Goal: Information Seeking & Learning: Check status

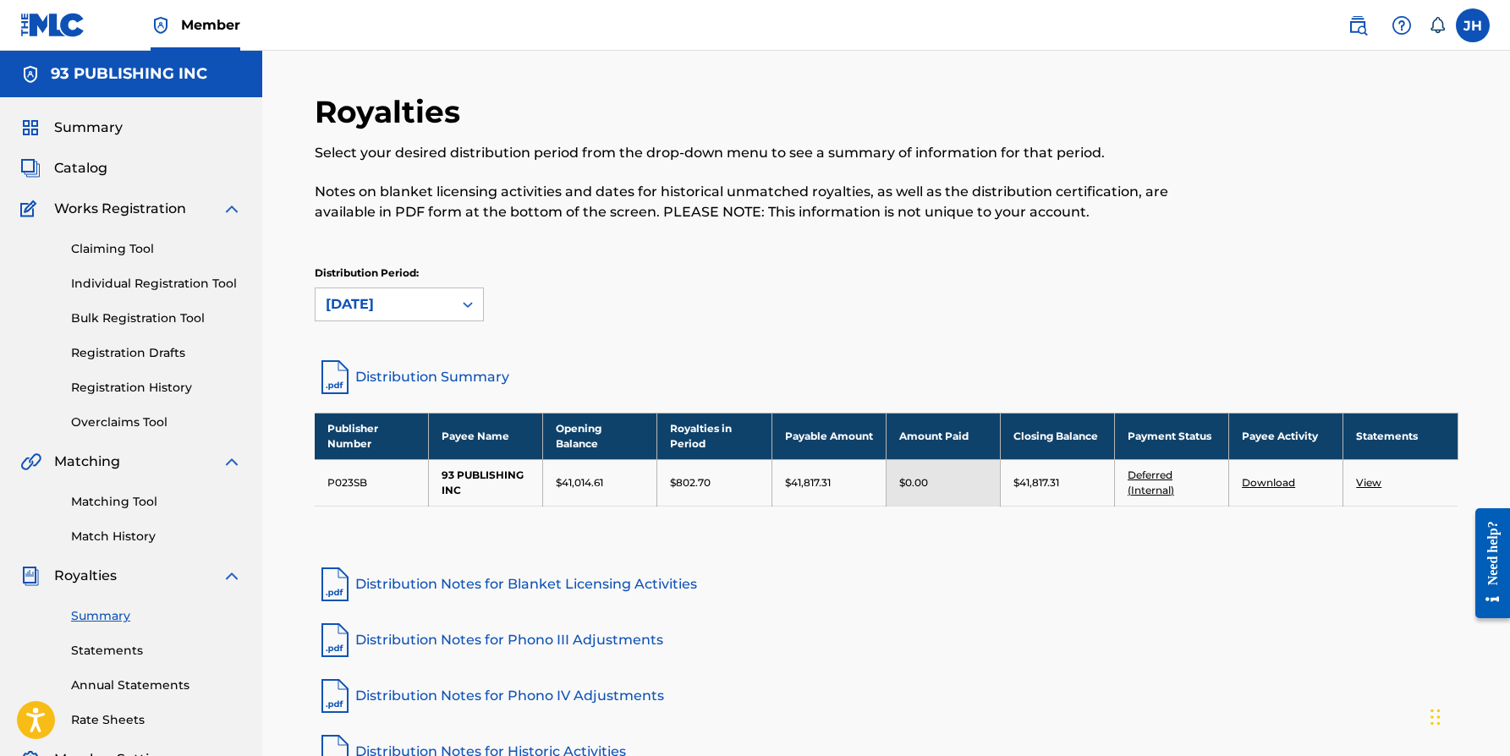
click at [101, 126] on span "Summary" at bounding box center [88, 128] width 69 height 20
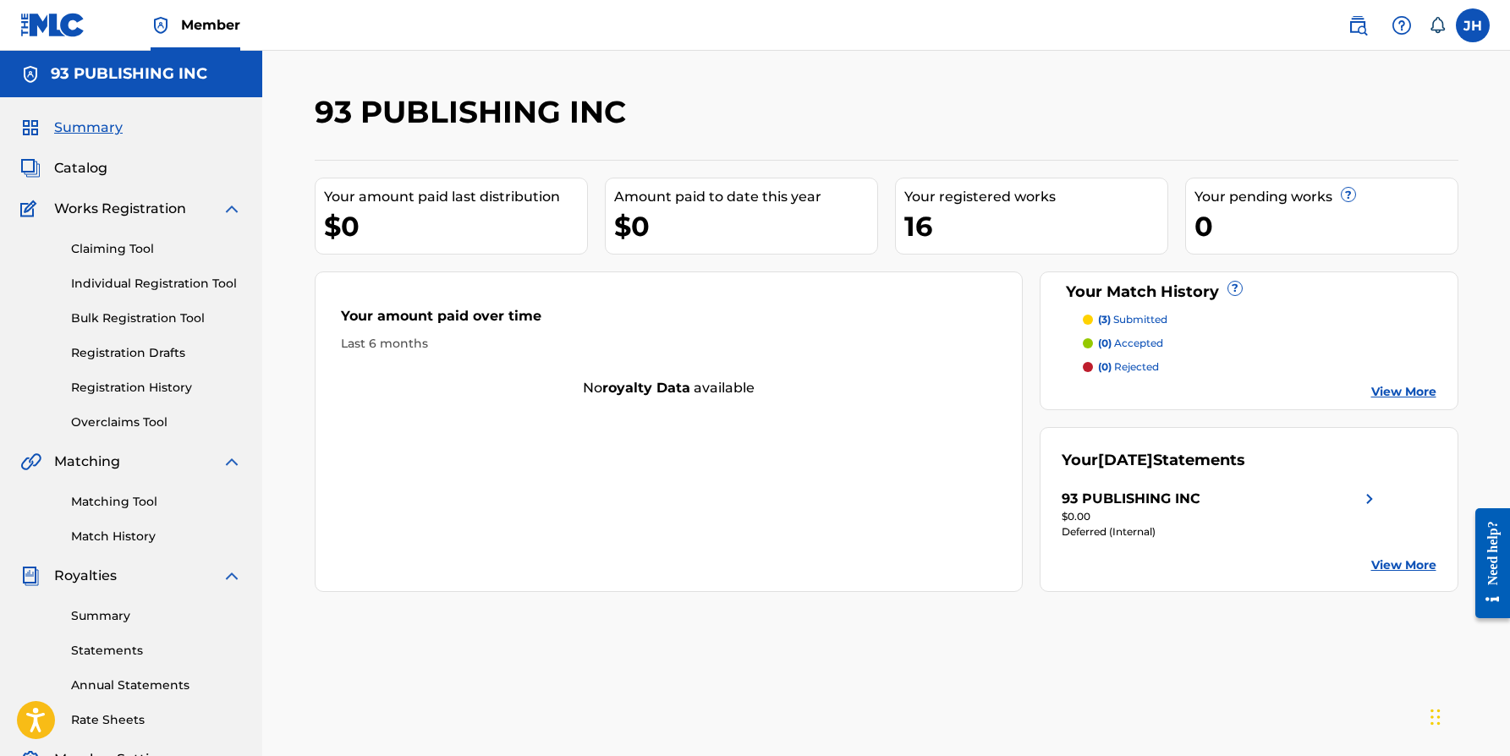
click at [101, 126] on span "Summary" at bounding box center [88, 128] width 69 height 20
click at [102, 128] on span "Summary" at bounding box center [88, 128] width 69 height 20
click at [1377, 568] on link "View More" at bounding box center [1403, 566] width 65 height 18
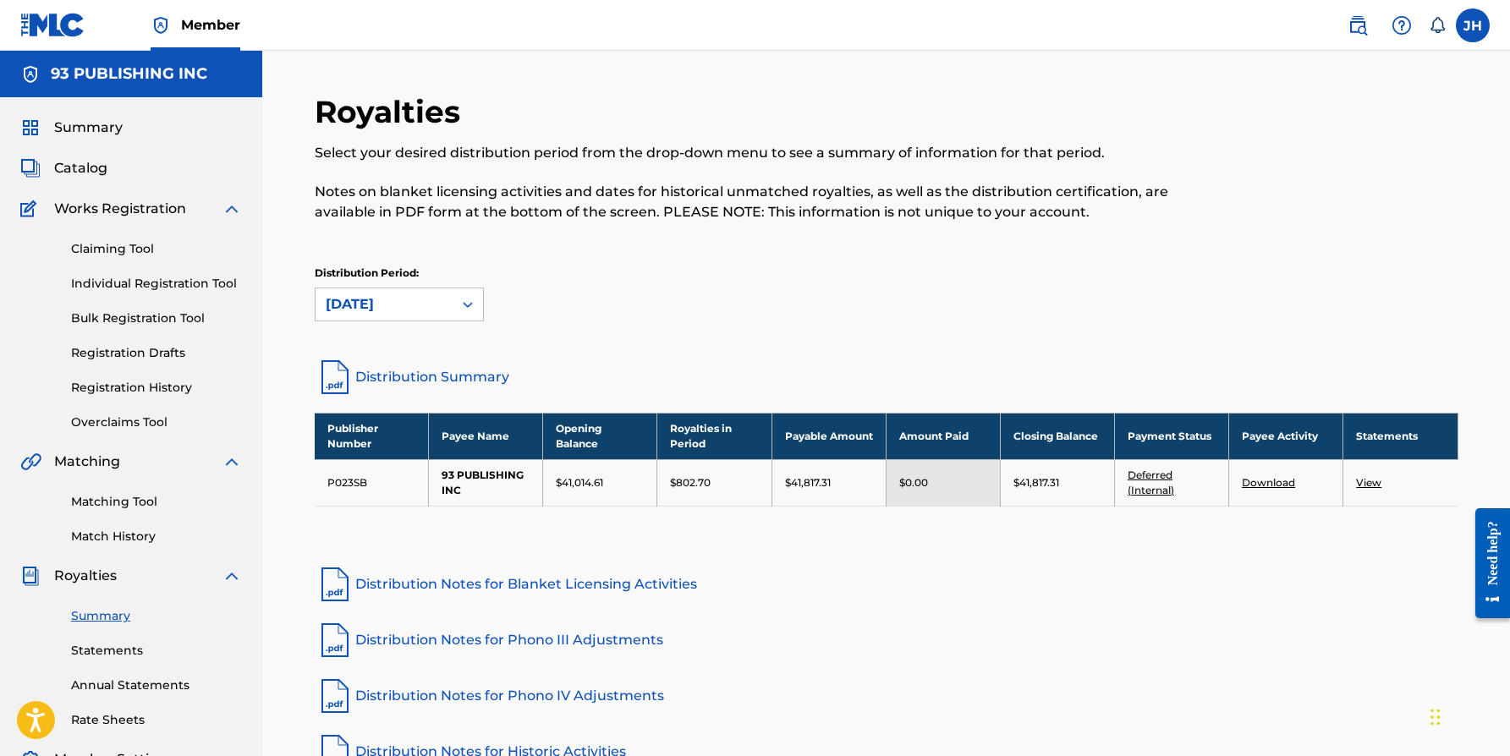
click at [1147, 477] on link "Deferred (Internal)" at bounding box center [1150, 483] width 47 height 28
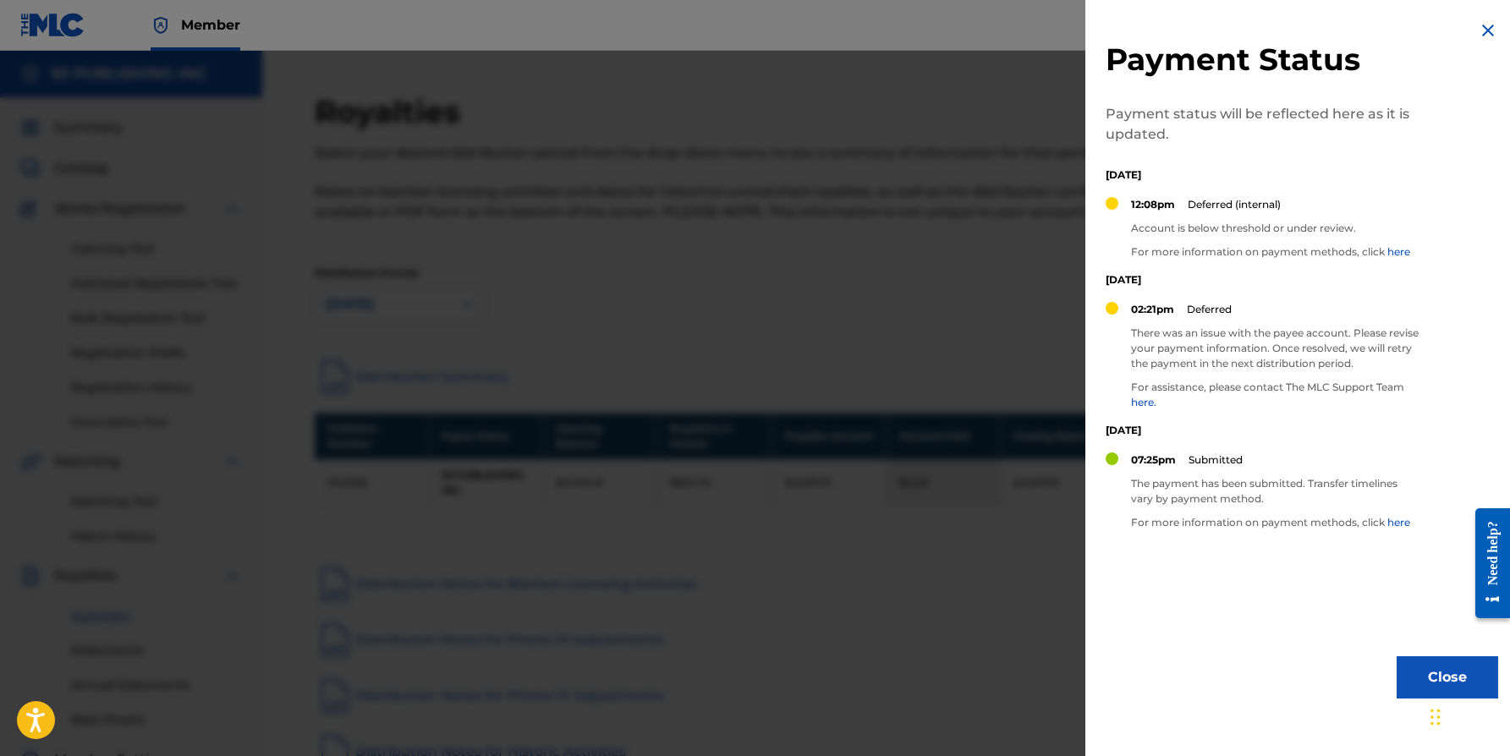
click at [1418, 688] on button "Close" at bounding box center [1446, 677] width 101 height 42
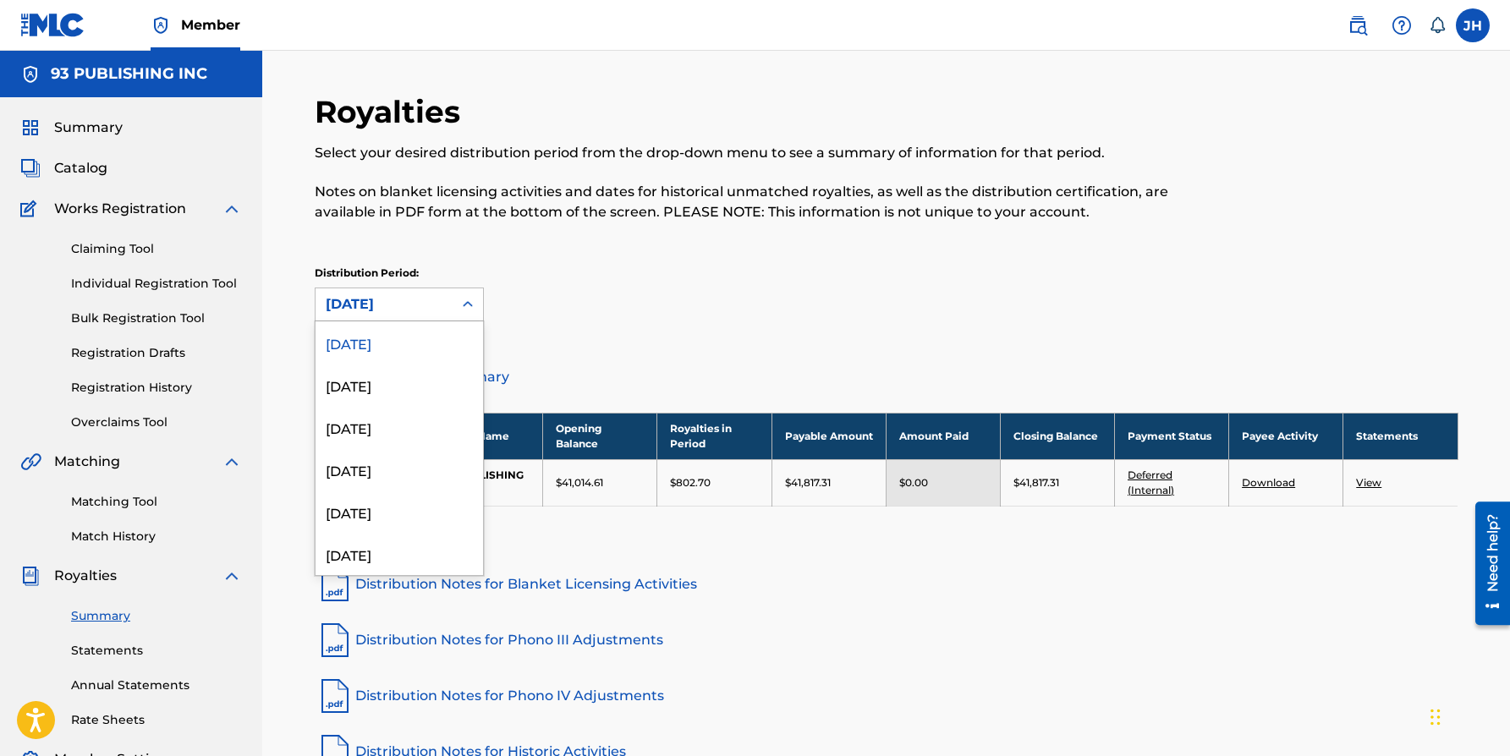
click at [452, 303] on div at bounding box center [467, 304] width 30 height 30
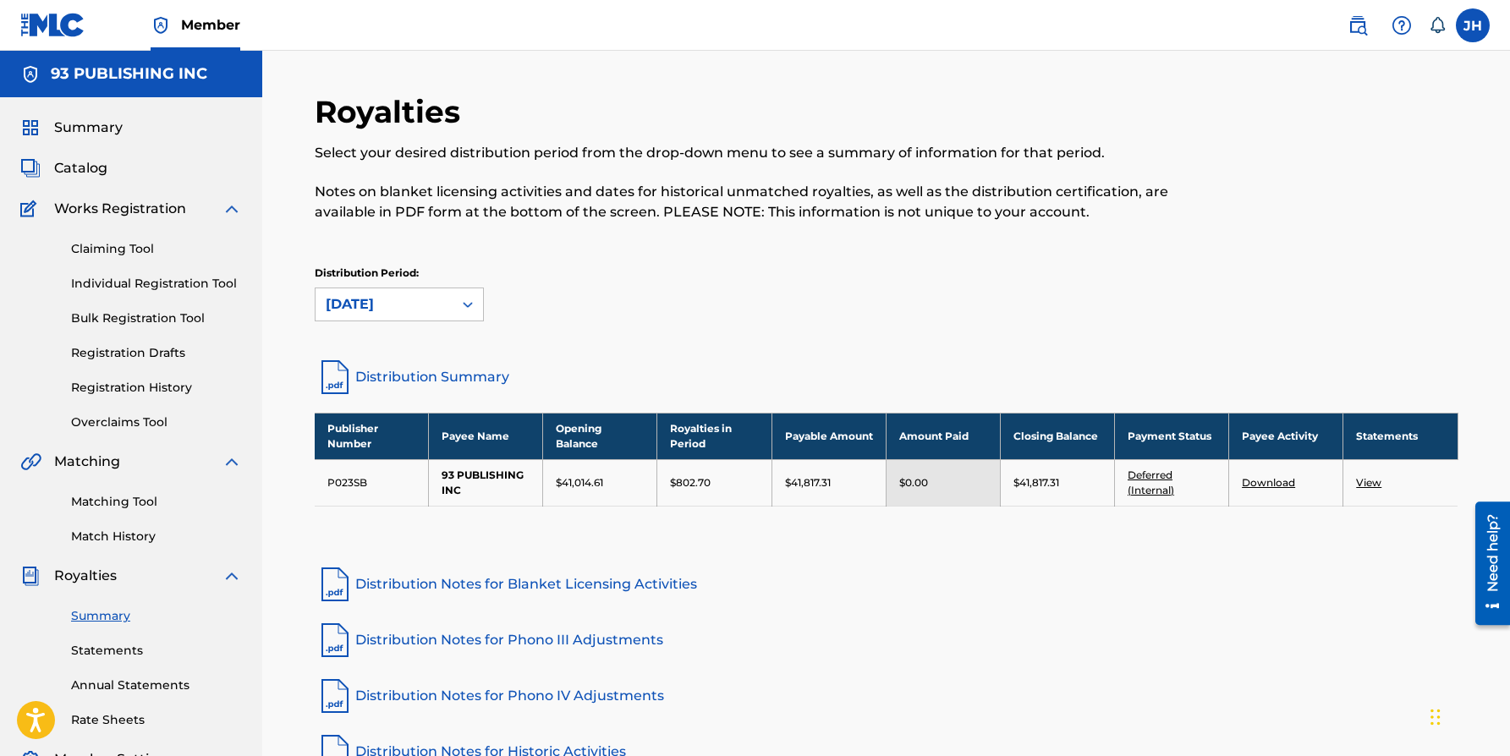
click at [629, 275] on div "Distribution Period: August 2025" at bounding box center [887, 294] width 1144 height 56
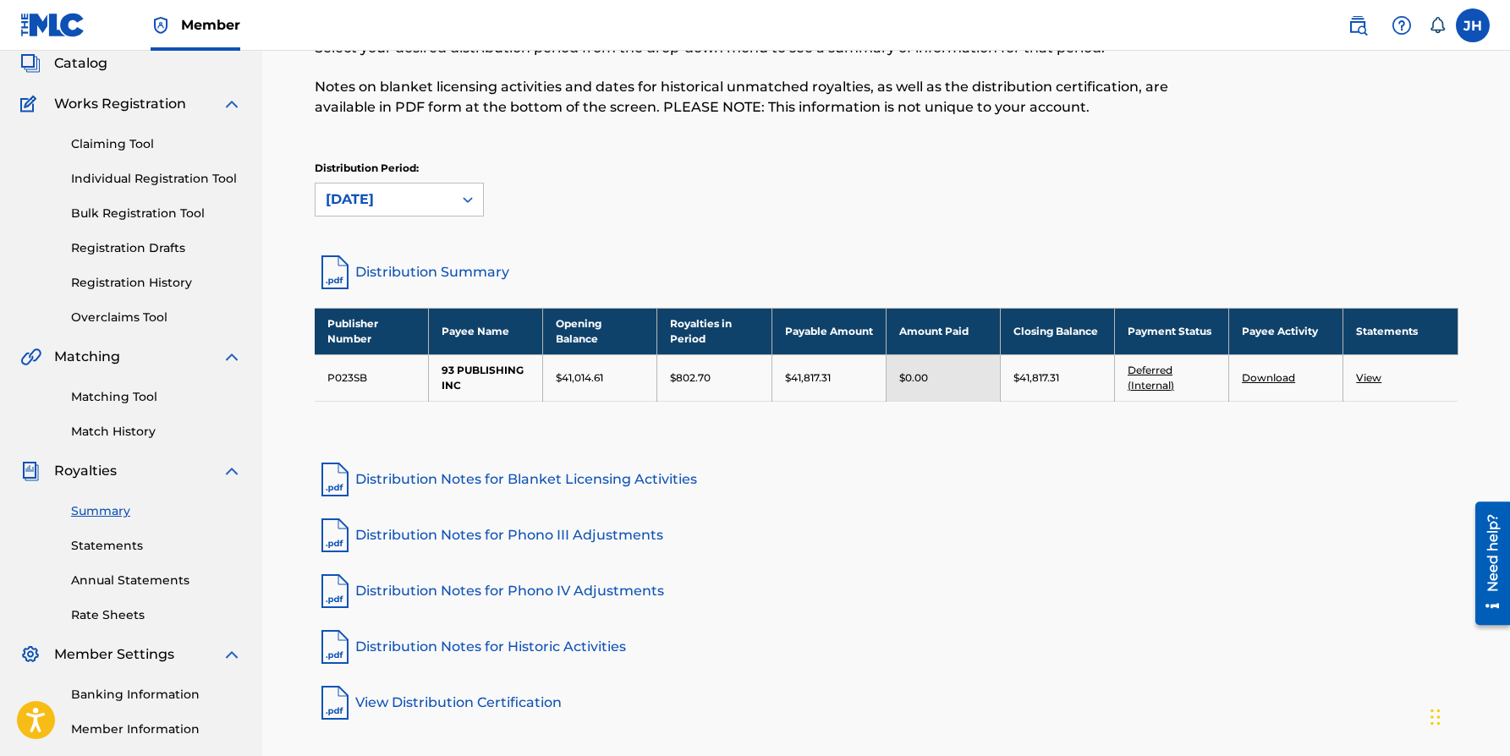
scroll to position [104, 0]
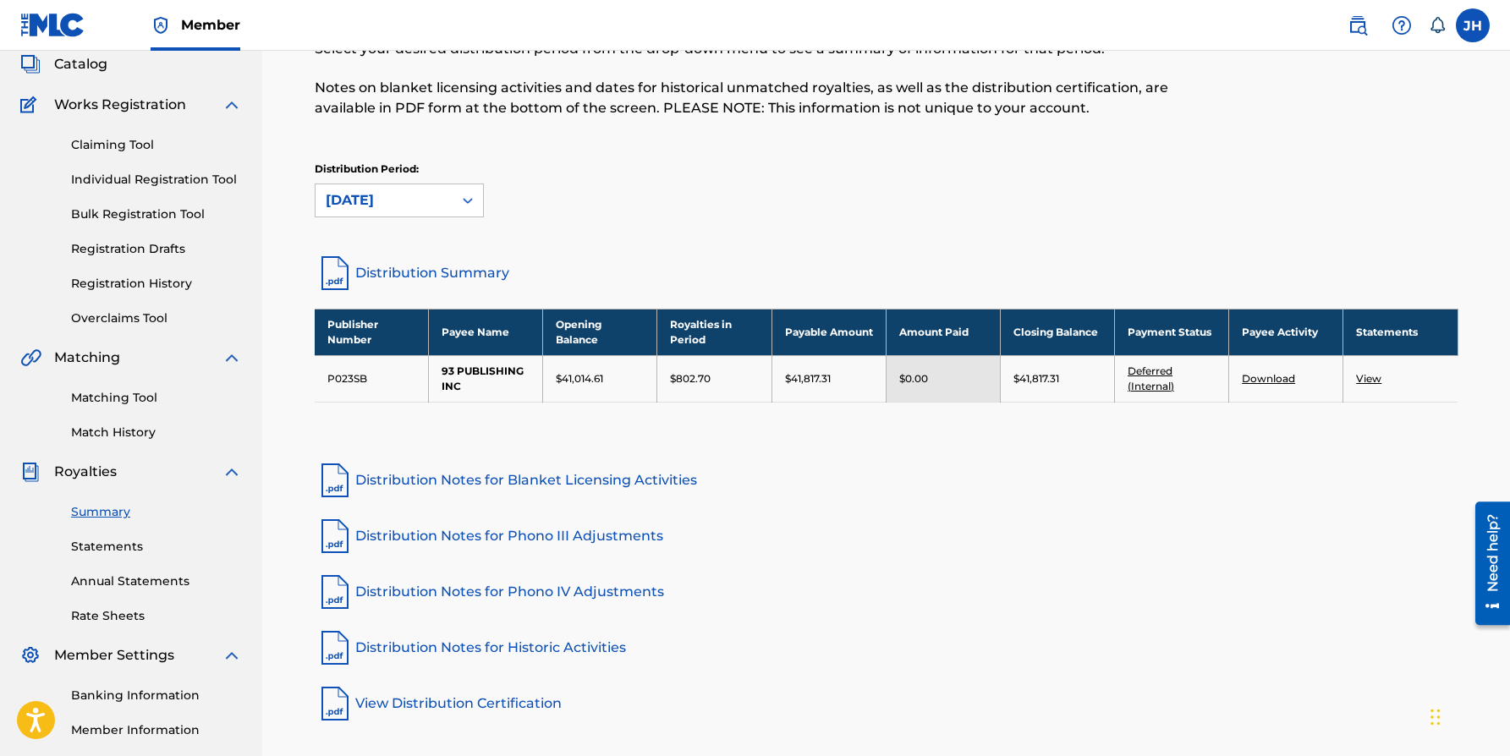
click at [114, 549] on link "Statements" at bounding box center [156, 547] width 171 height 18
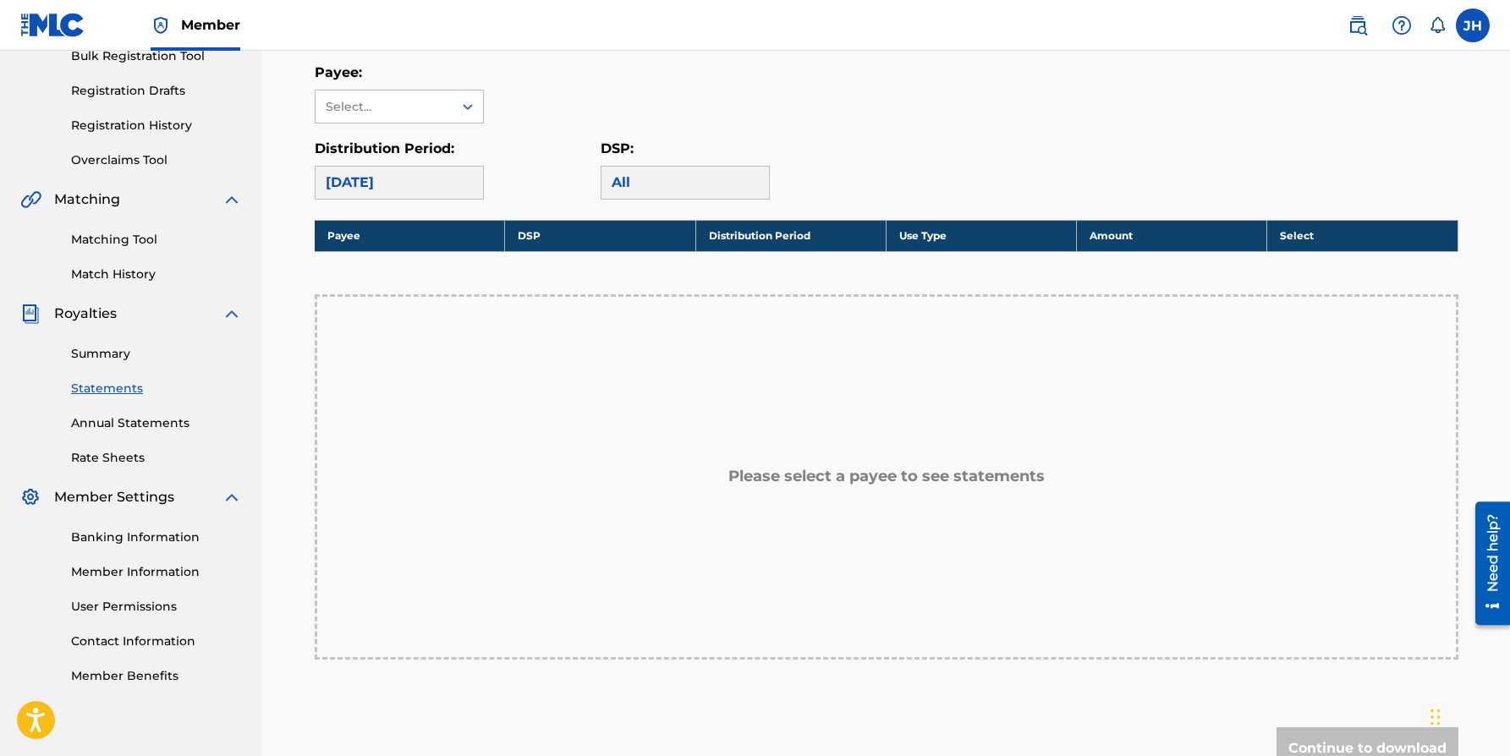
scroll to position [218, 0]
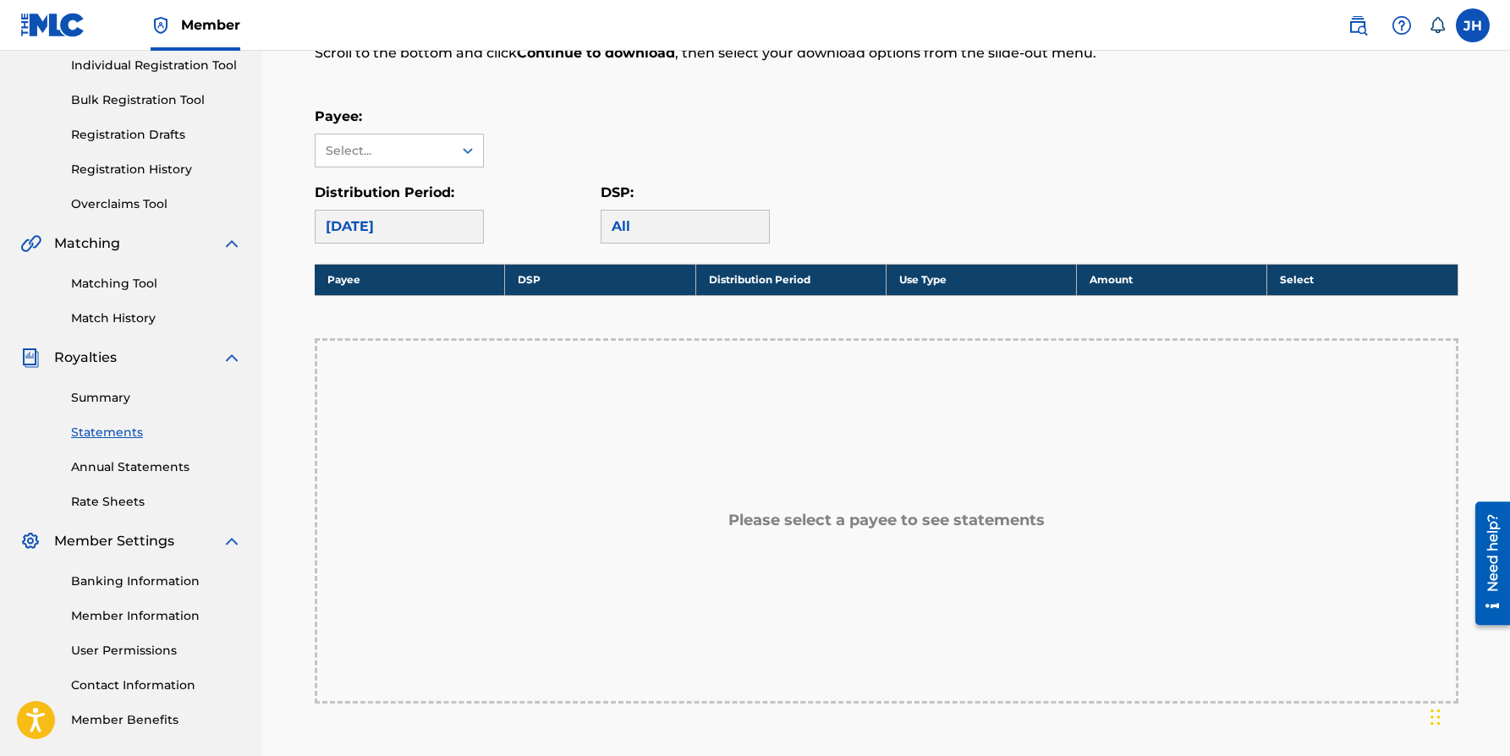
click at [339, 218] on div "[DATE]" at bounding box center [399, 227] width 169 height 34
click at [376, 230] on div "[DATE]" at bounding box center [399, 227] width 169 height 34
click at [433, 143] on div "Select..." at bounding box center [383, 151] width 115 height 18
click at [458, 190] on div "93 PUBLISHING INC" at bounding box center [398, 188] width 167 height 42
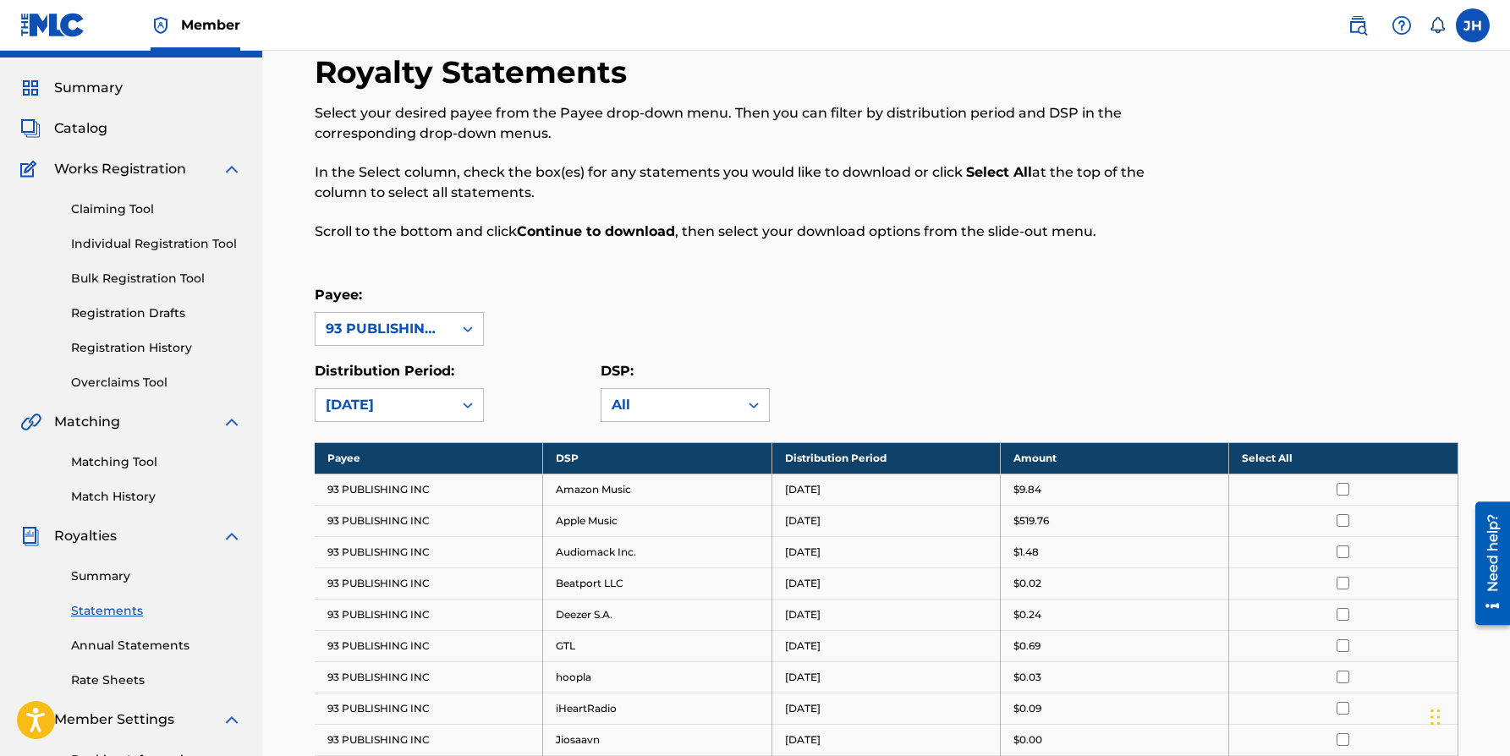
scroll to position [35, 0]
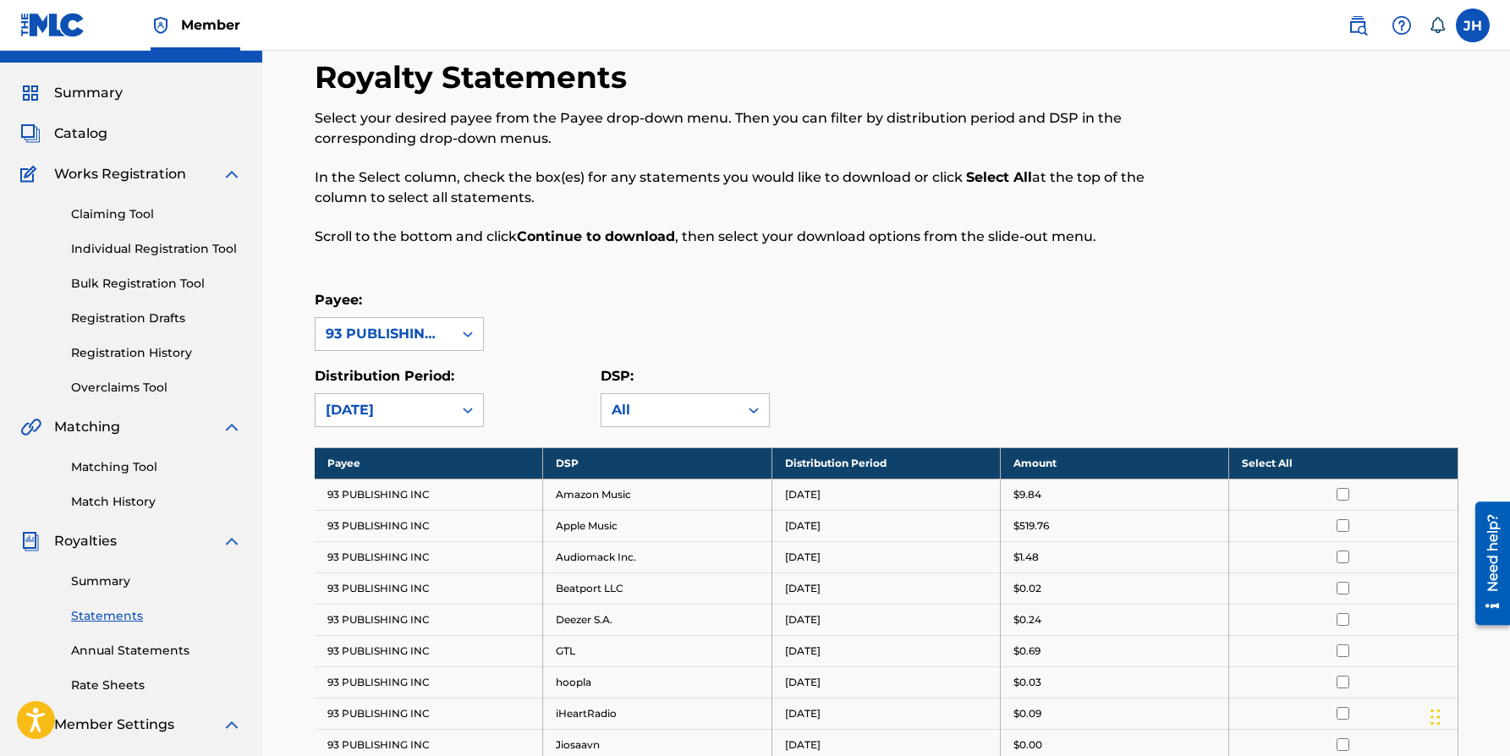
click at [140, 170] on span "Works Registration" at bounding box center [120, 174] width 132 height 20
click at [87, 135] on span "Catalog" at bounding box center [80, 133] width 53 height 20
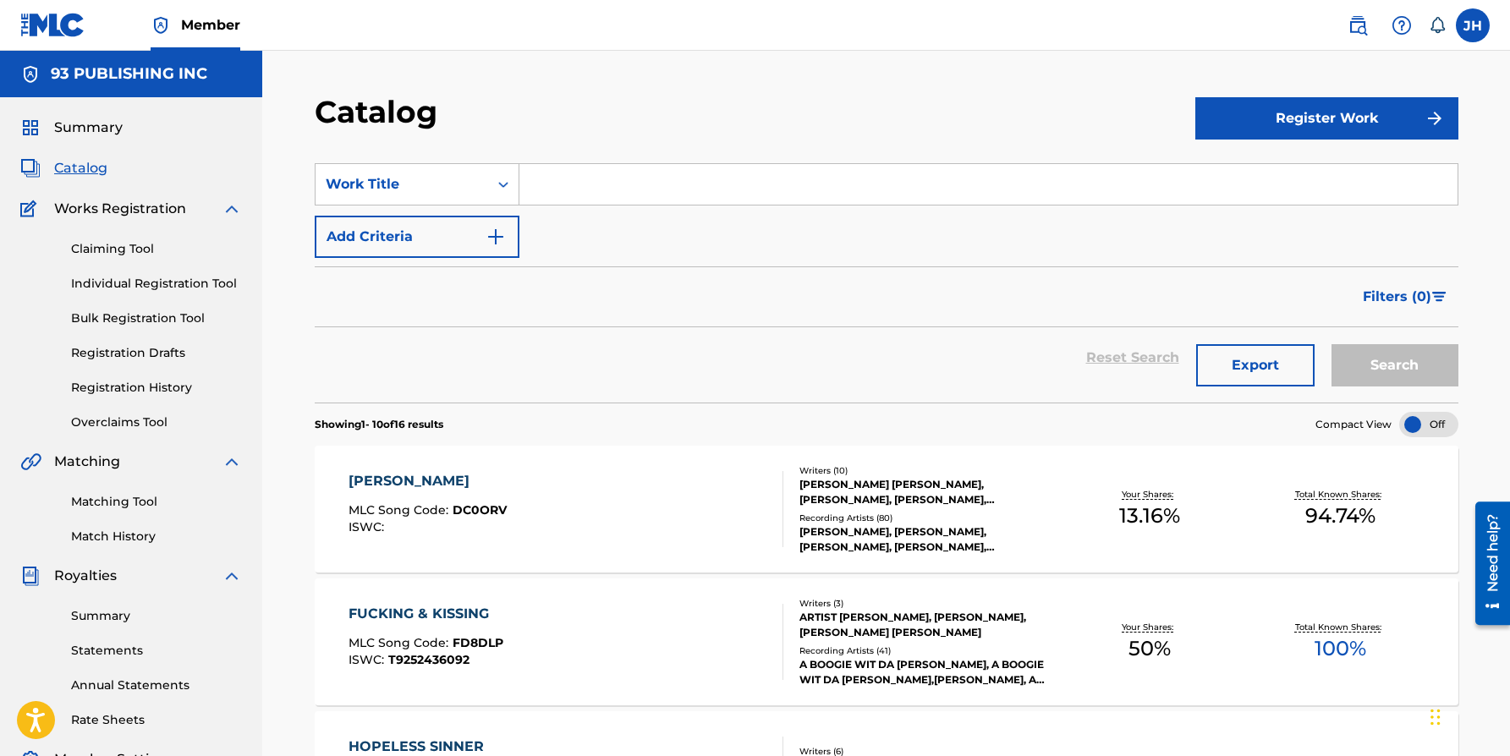
click at [89, 122] on span "Summary" at bounding box center [88, 128] width 69 height 20
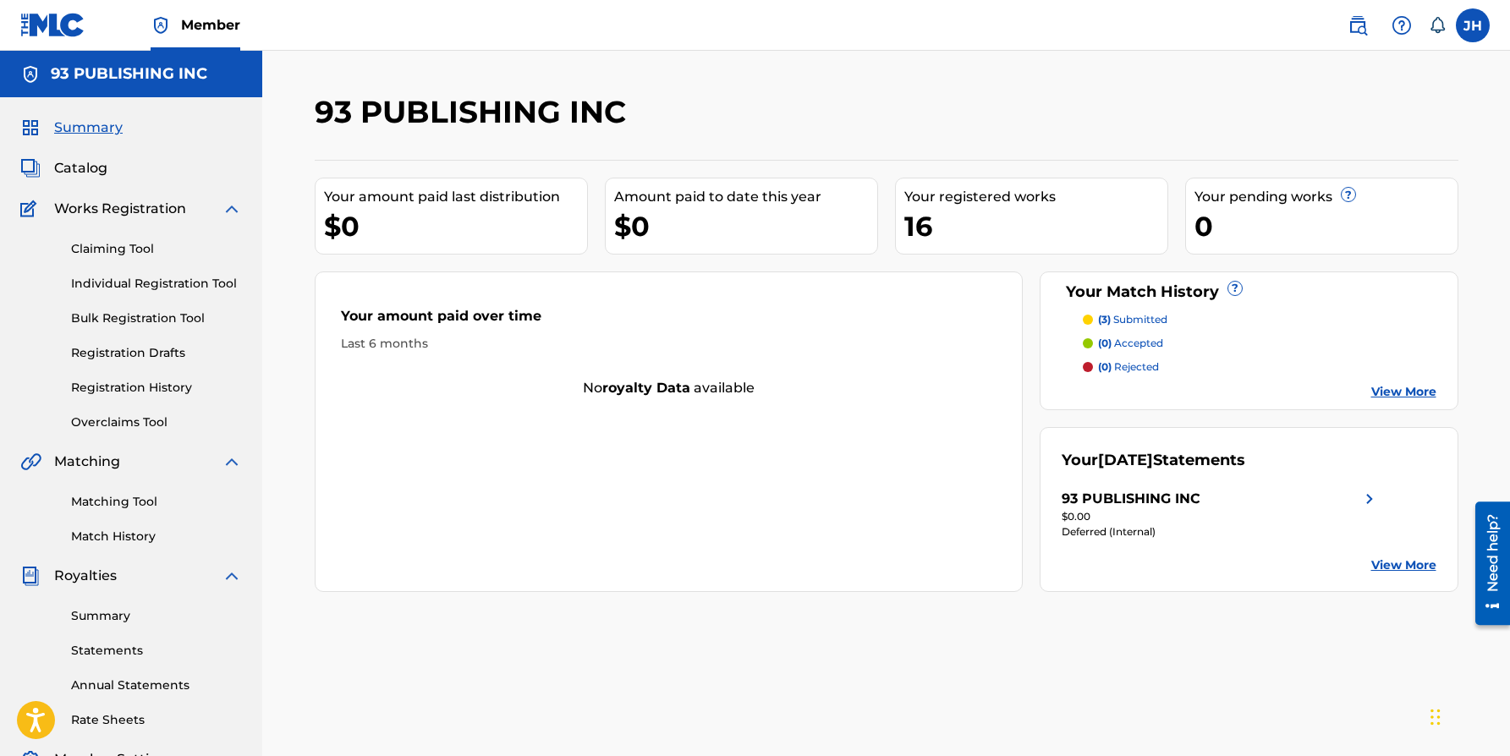
click at [1368, 498] on img at bounding box center [1369, 499] width 20 height 20
